Goal: Find specific page/section: Find specific page/section

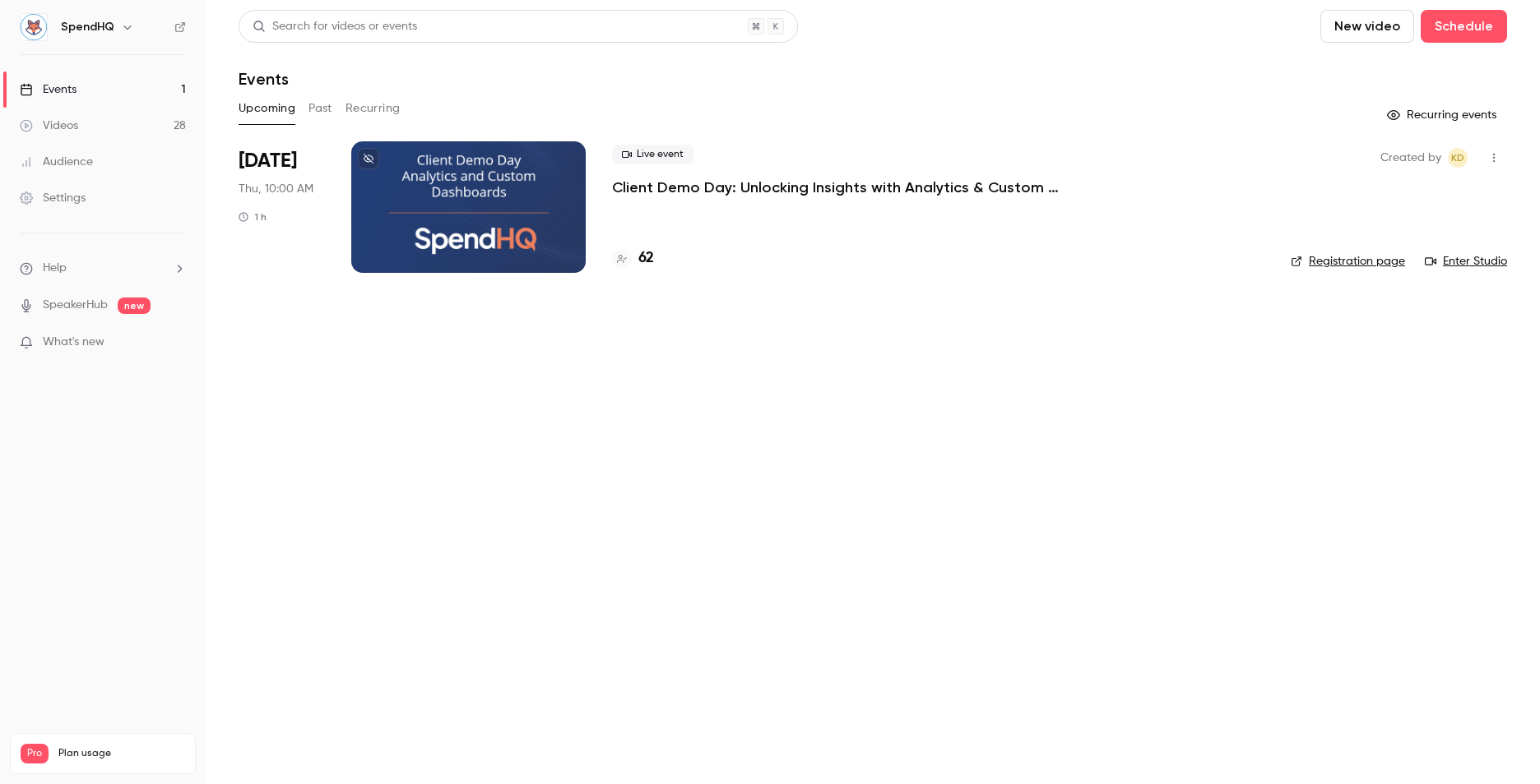
click at [461, 185] on div at bounding box center [468, 207] width 234 height 131
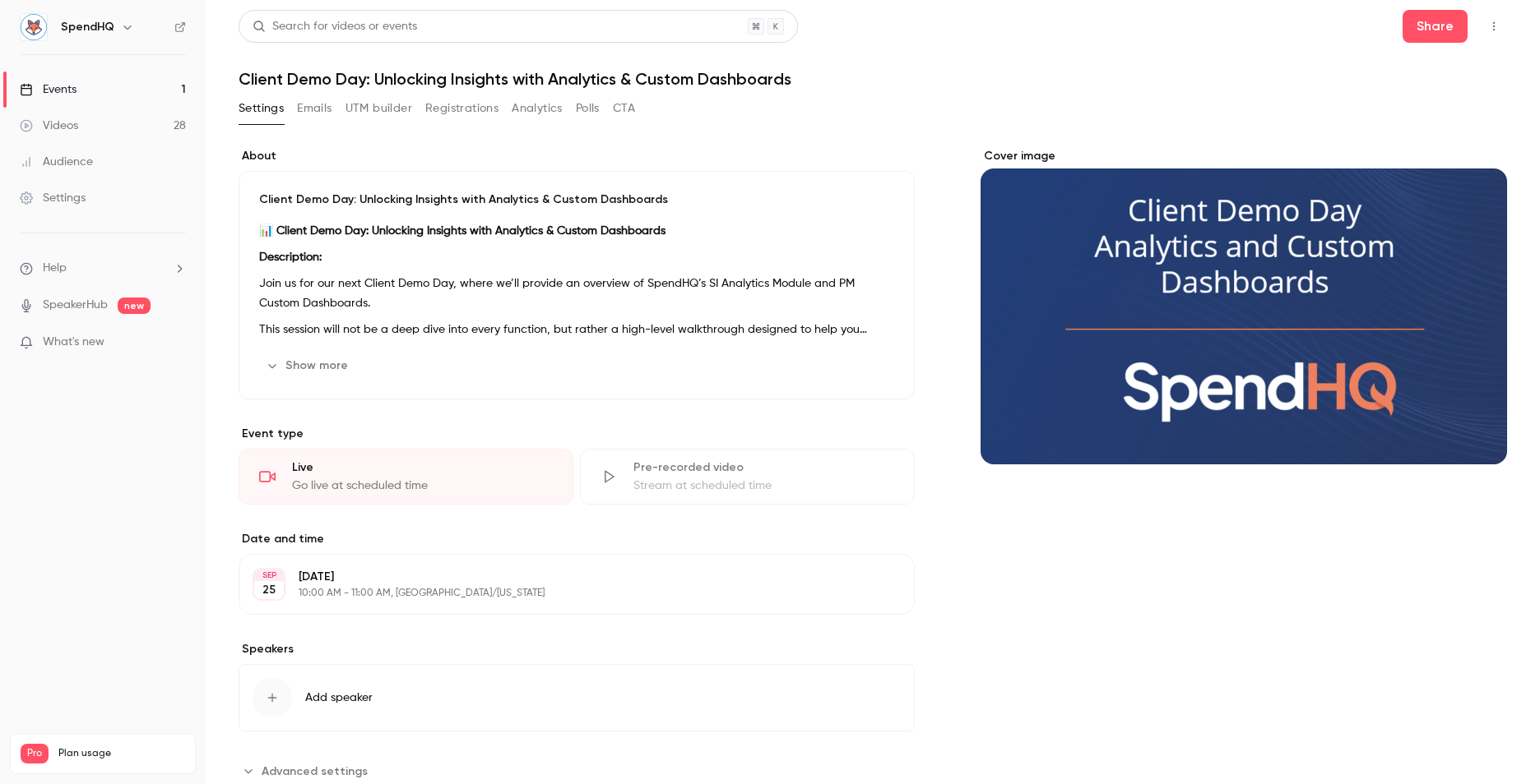
click at [66, 81] on link "Events 1" at bounding box center [103, 89] width 205 height 36
